Goal: Find specific page/section: Find specific page/section

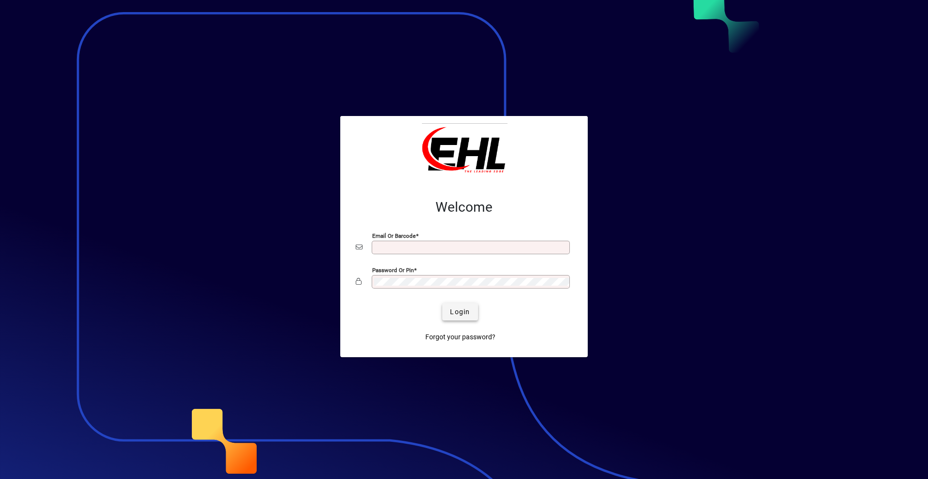
type input "**********"
click at [464, 316] on span "Login" at bounding box center [460, 312] width 20 height 10
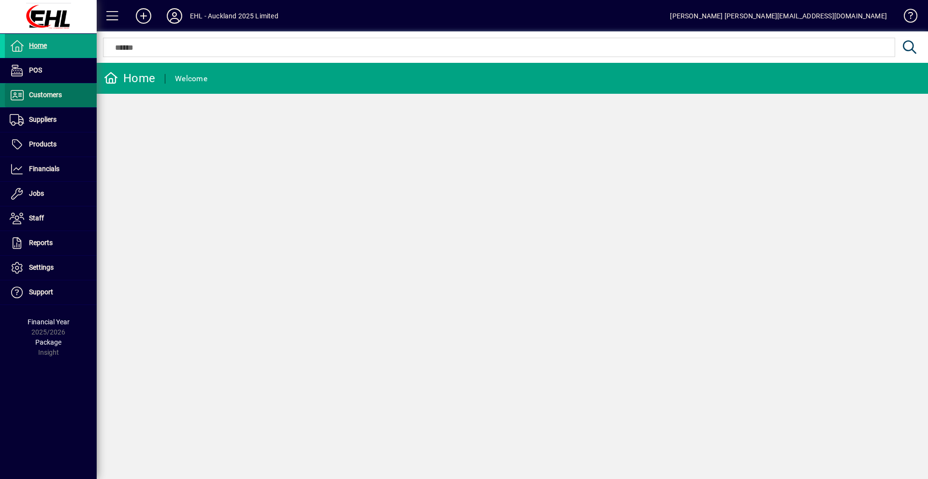
click at [46, 99] on span "Customers" at bounding box center [45, 95] width 33 height 8
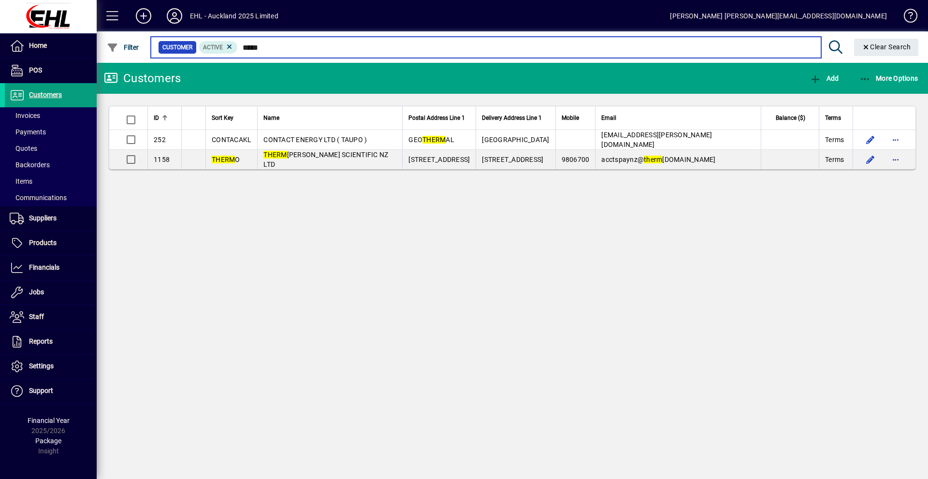
type input "*****"
